Goal: Task Accomplishment & Management: Use online tool/utility

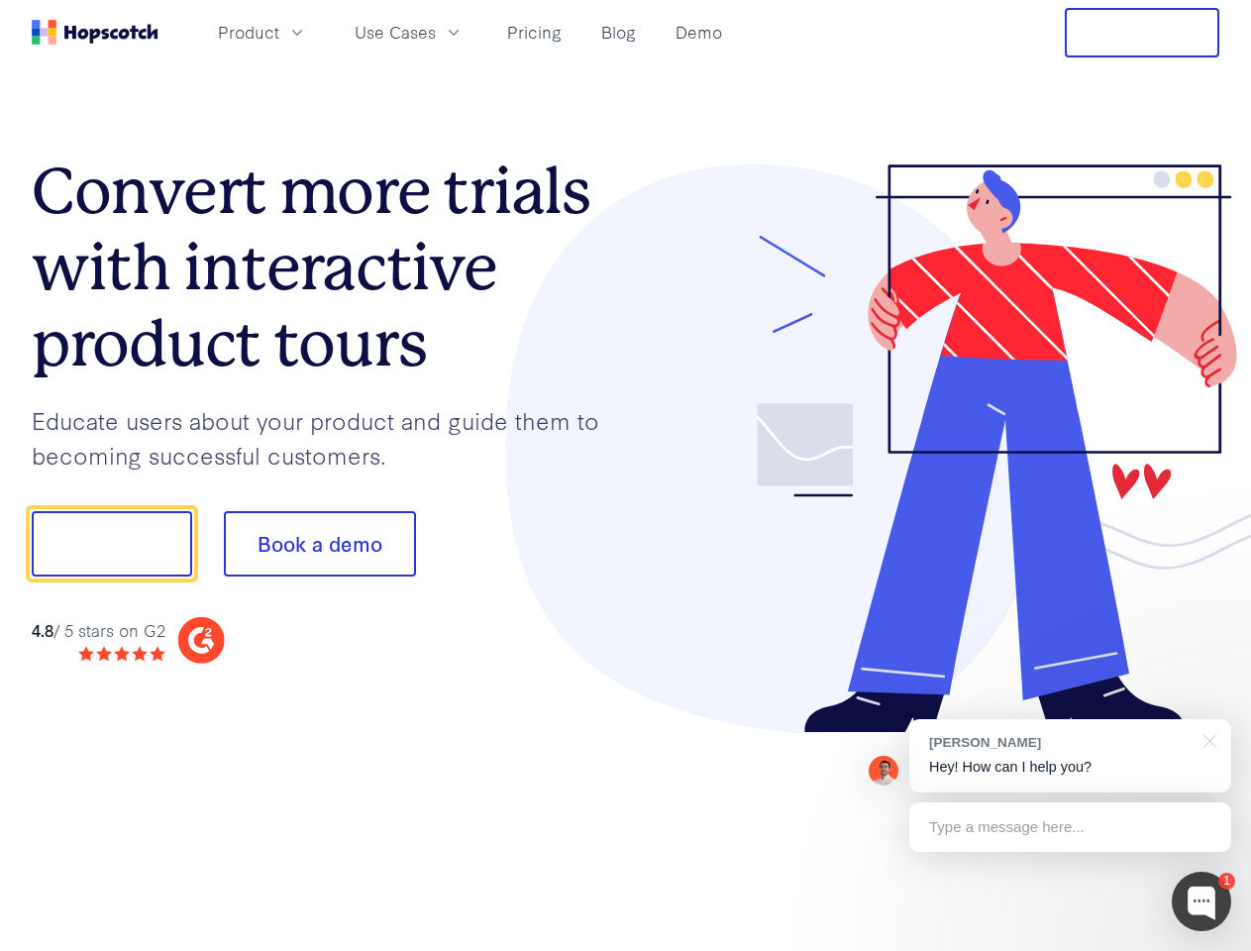
click at [626, 475] on div at bounding box center [923, 449] width 594 height 570
click at [279, 32] on span "Product" at bounding box center [248, 32] width 61 height 25
click at [436, 32] on span "Use Cases" at bounding box center [395, 32] width 81 height 25
click at [1142, 33] on button "Free Trial" at bounding box center [1142, 33] width 155 height 50
click at [111, 544] on button "Show me!" at bounding box center [112, 543] width 160 height 65
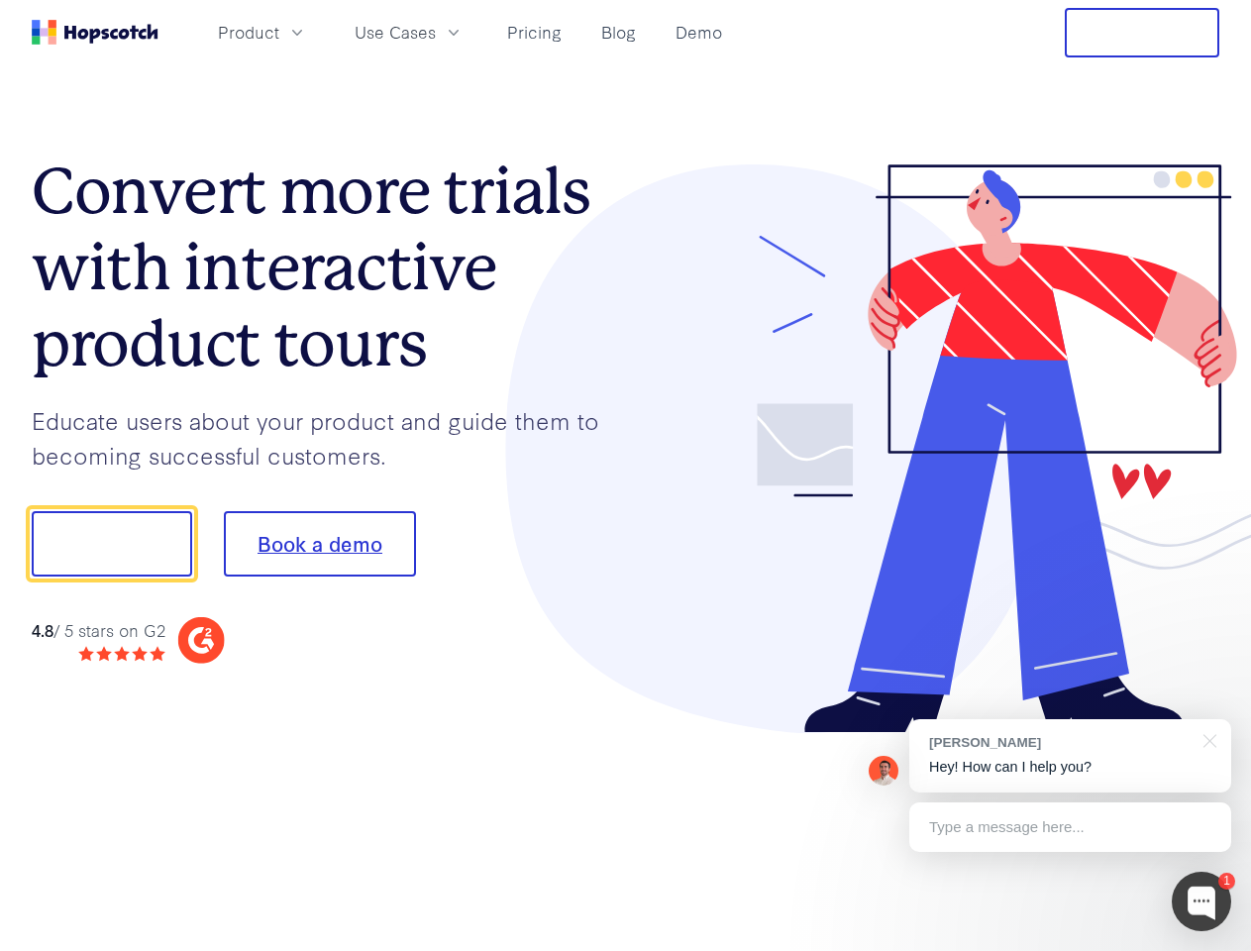
click at [319, 544] on button "Book a demo" at bounding box center [320, 543] width 192 height 65
click at [1202, 901] on div at bounding box center [1201, 901] width 59 height 59
click at [1070, 756] on div "[PERSON_NAME] Hey! How can I help you?" at bounding box center [1070, 755] width 322 height 73
click at [1207, 739] on div at bounding box center [1045, 541] width 371 height 661
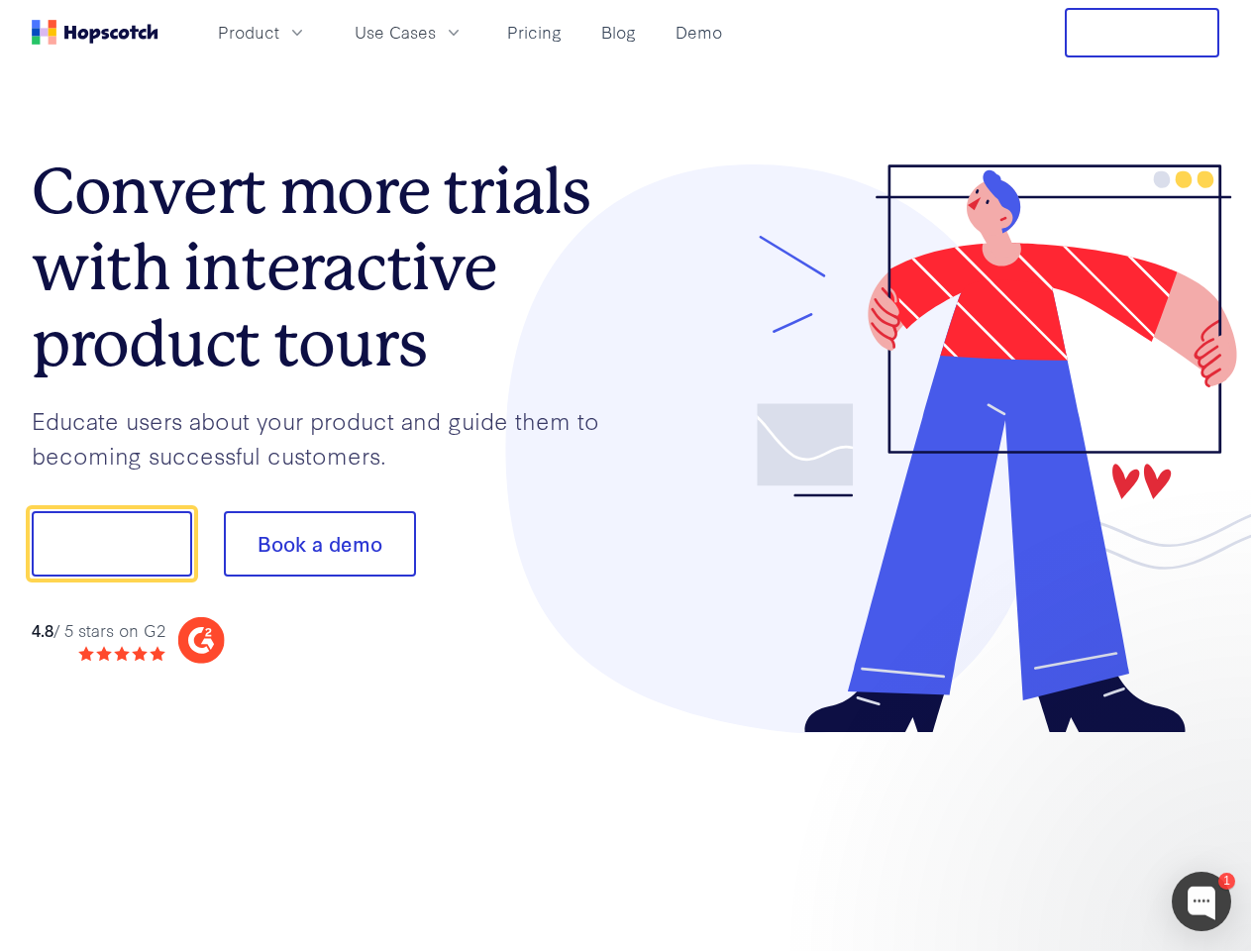
click at [1070, 827] on div at bounding box center [1045, 673] width 371 height 395
